Goal: Task Accomplishment & Management: Use online tool/utility

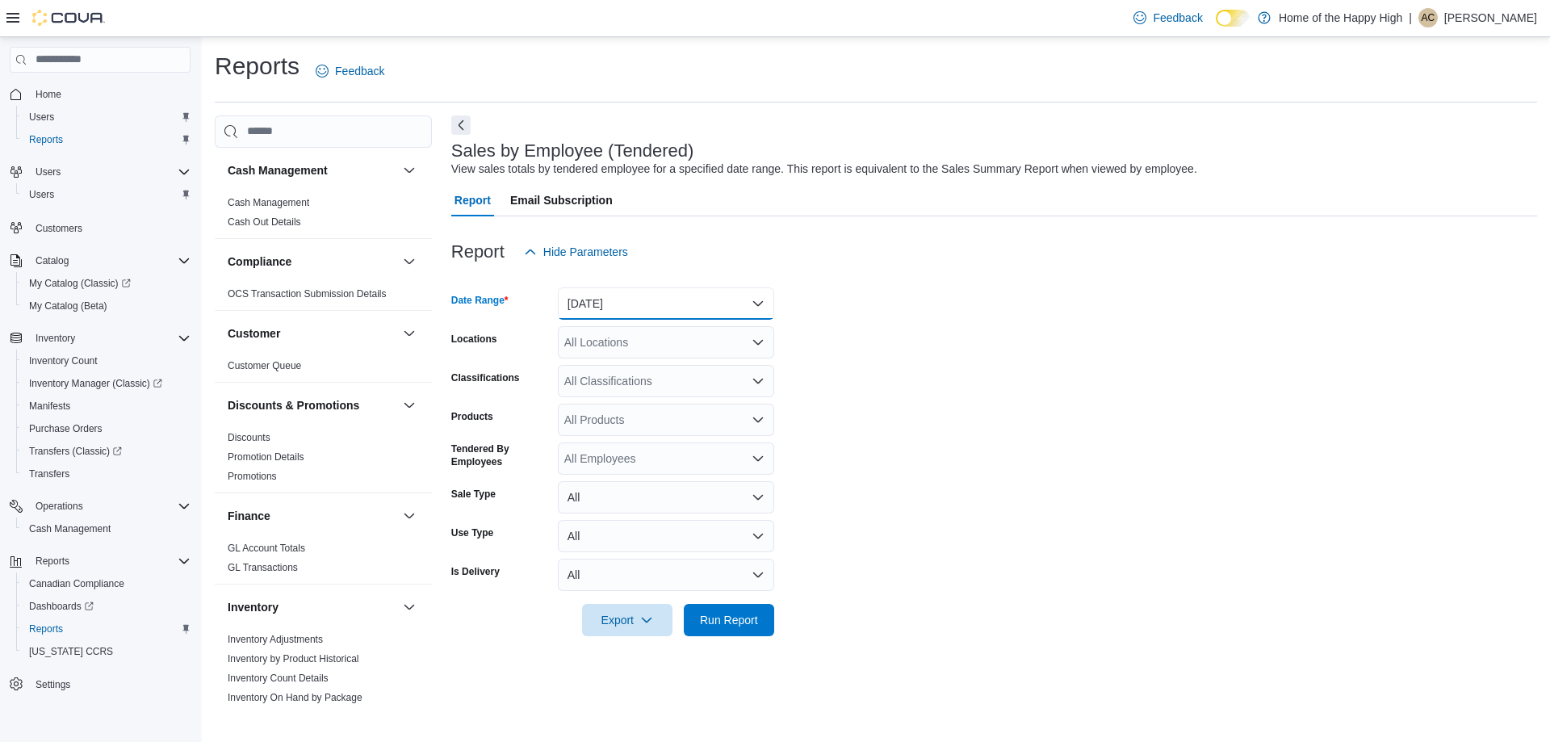
click at [616, 297] on button "[DATE]" at bounding box center [666, 303] width 216 height 32
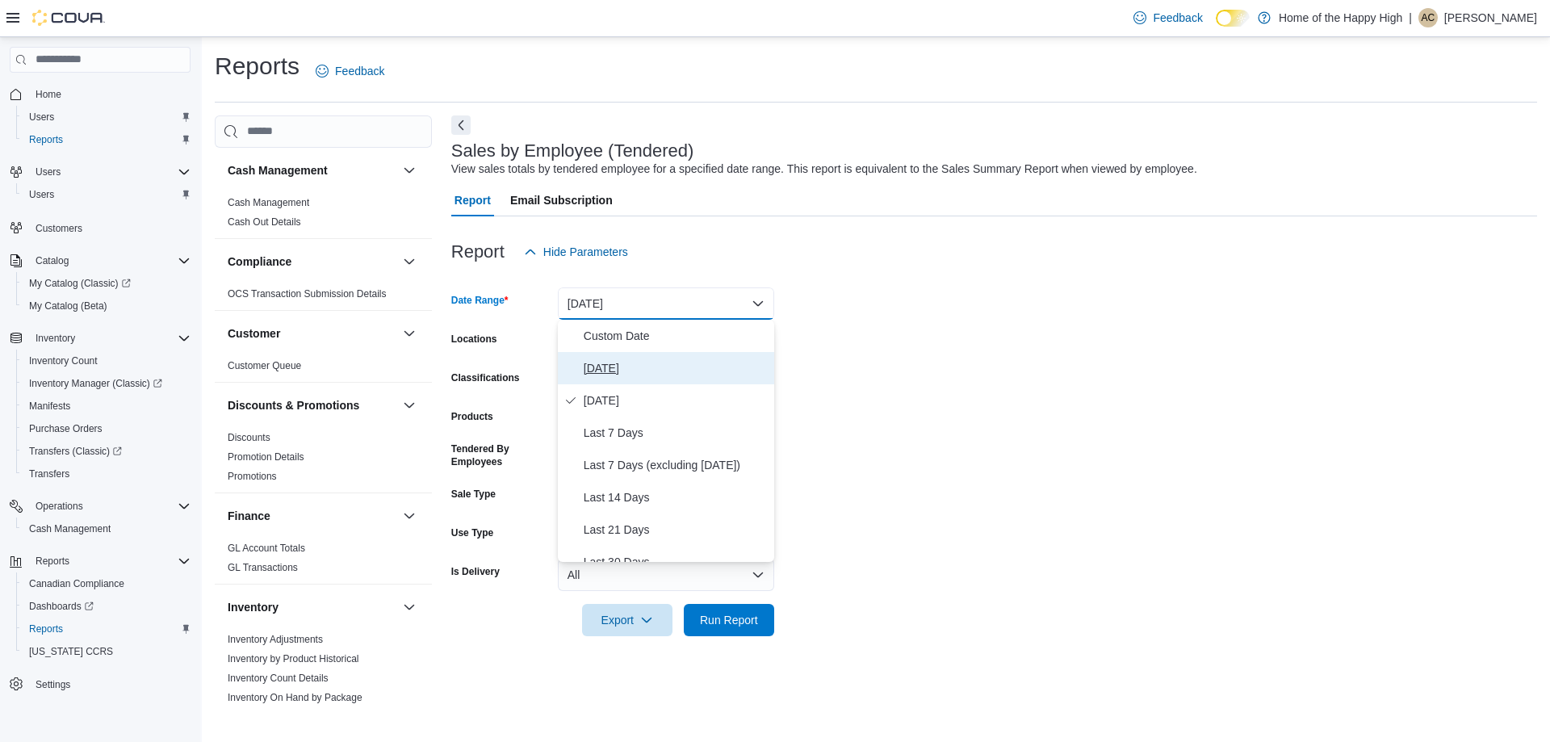
click at [620, 364] on span "[DATE]" at bounding box center [676, 367] width 184 height 19
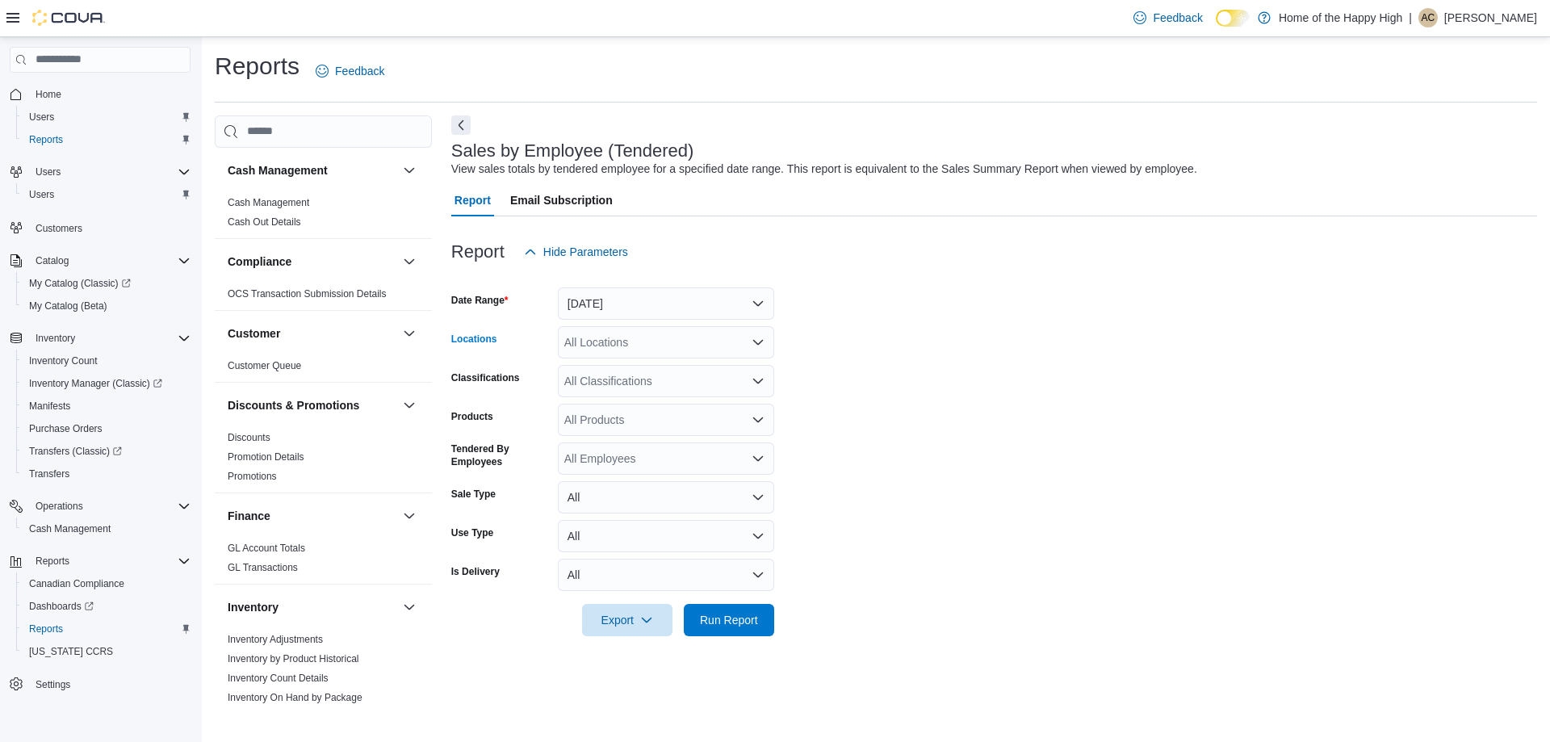
click at [639, 344] on div "All Locations" at bounding box center [666, 342] width 216 height 32
type input "*****"
click at [625, 371] on span "[GEOGRAPHIC_DATA] - Cornerstone - Fire & Flower" at bounding box center [758, 370] width 267 height 16
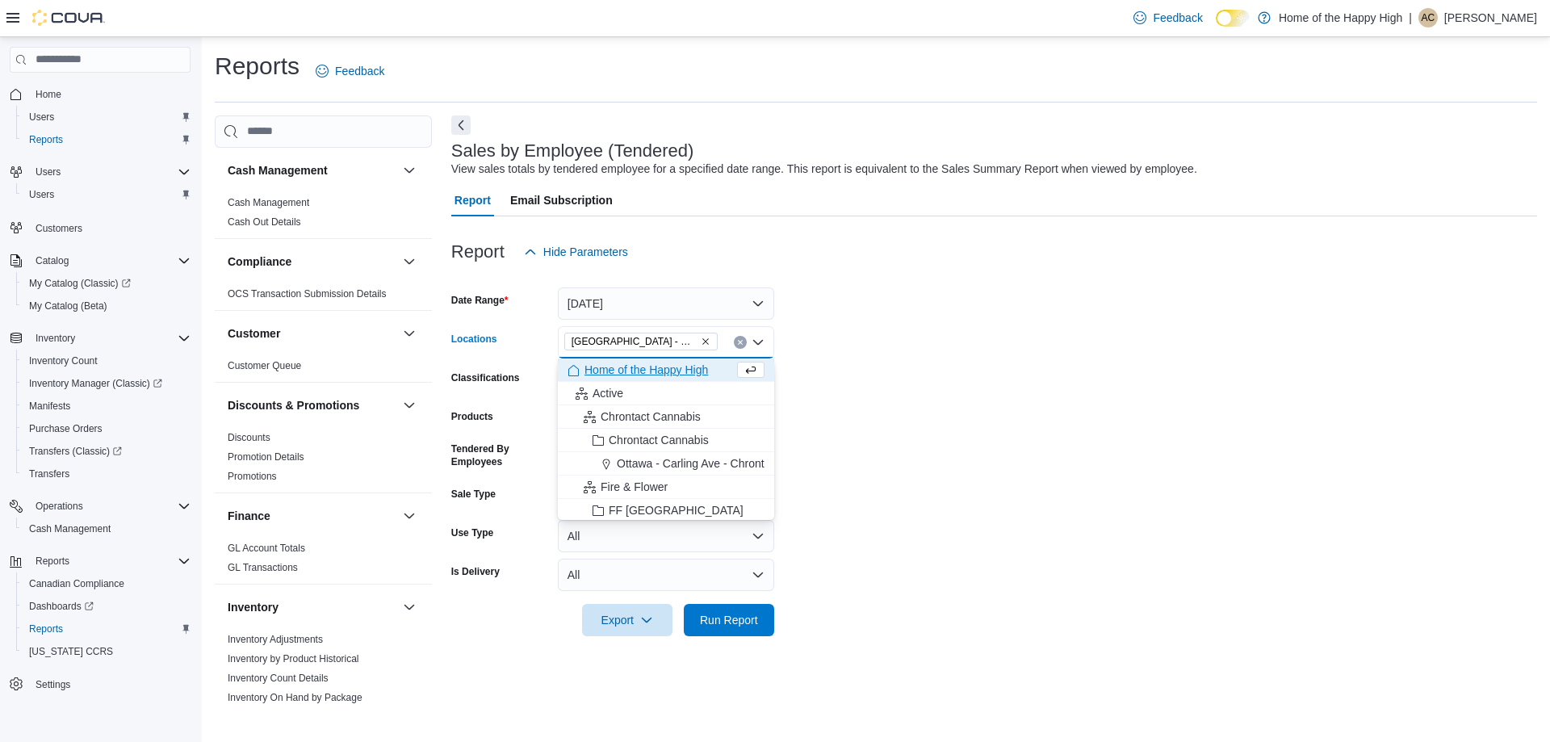
click at [1039, 394] on form "Date Range [DATE] Locations [GEOGRAPHIC_DATA] - [GEOGRAPHIC_DATA] - Fire & Flow…" at bounding box center [994, 452] width 1086 height 368
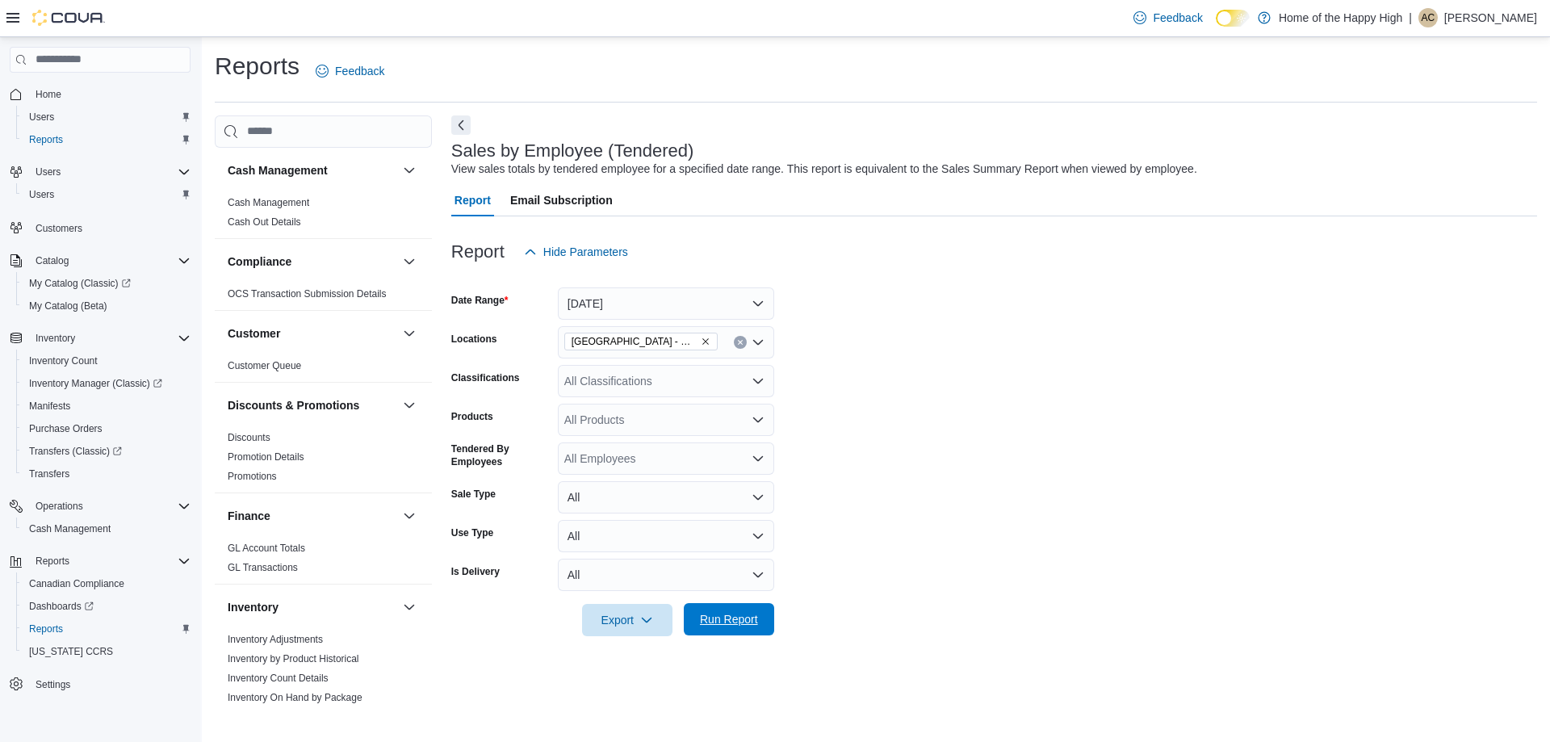
click at [733, 631] on span "Run Report" at bounding box center [729, 619] width 71 height 32
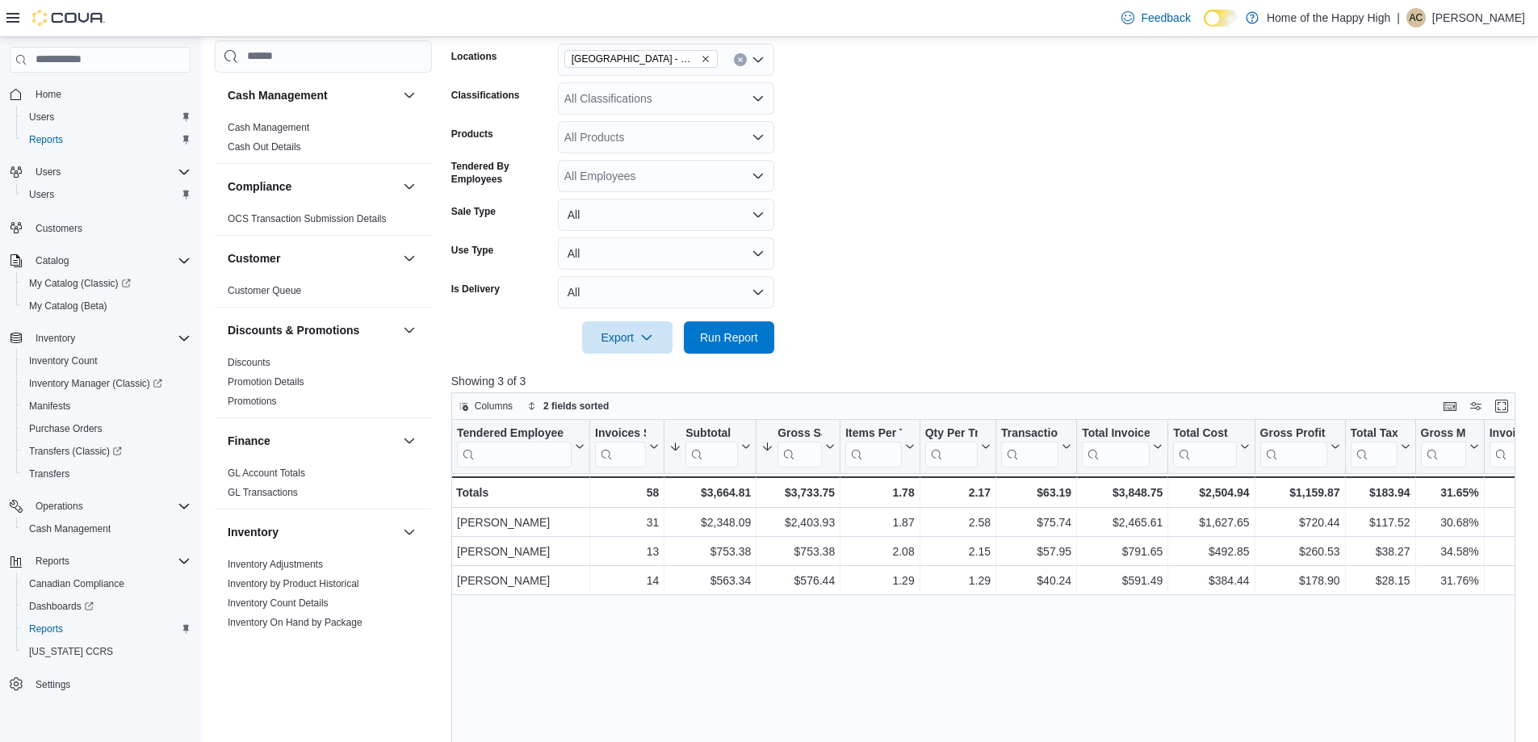
scroll to position [242, 0]
